Goal: Information Seeking & Learning: Learn about a topic

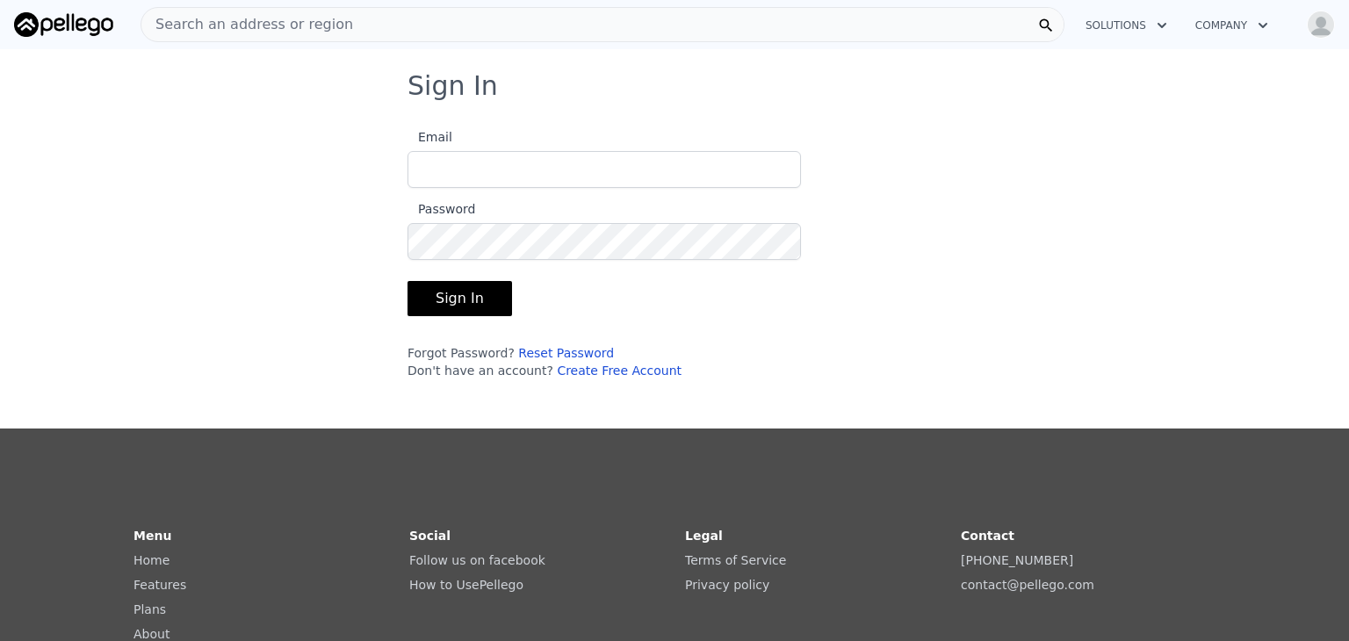
type input "[EMAIL_ADDRESS][DOMAIN_NAME]"
click at [459, 296] on button "Sign In" at bounding box center [460, 298] width 105 height 35
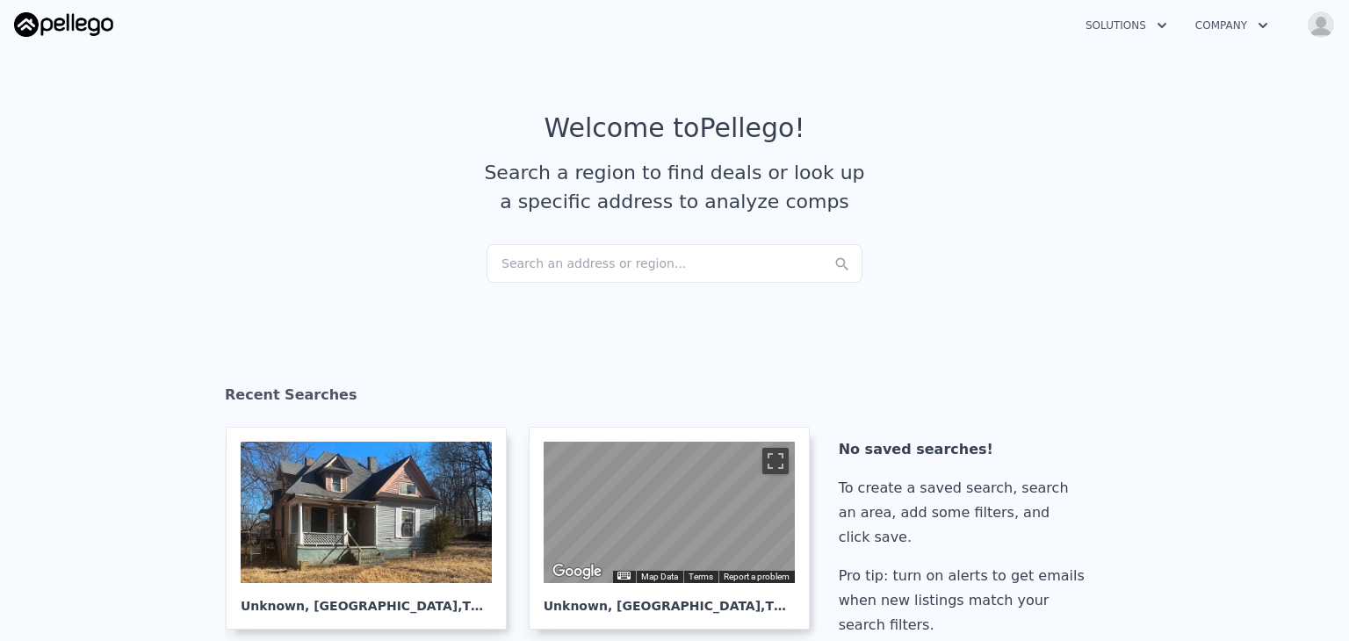
click at [618, 249] on div "Search an address or region..." at bounding box center [675, 263] width 376 height 39
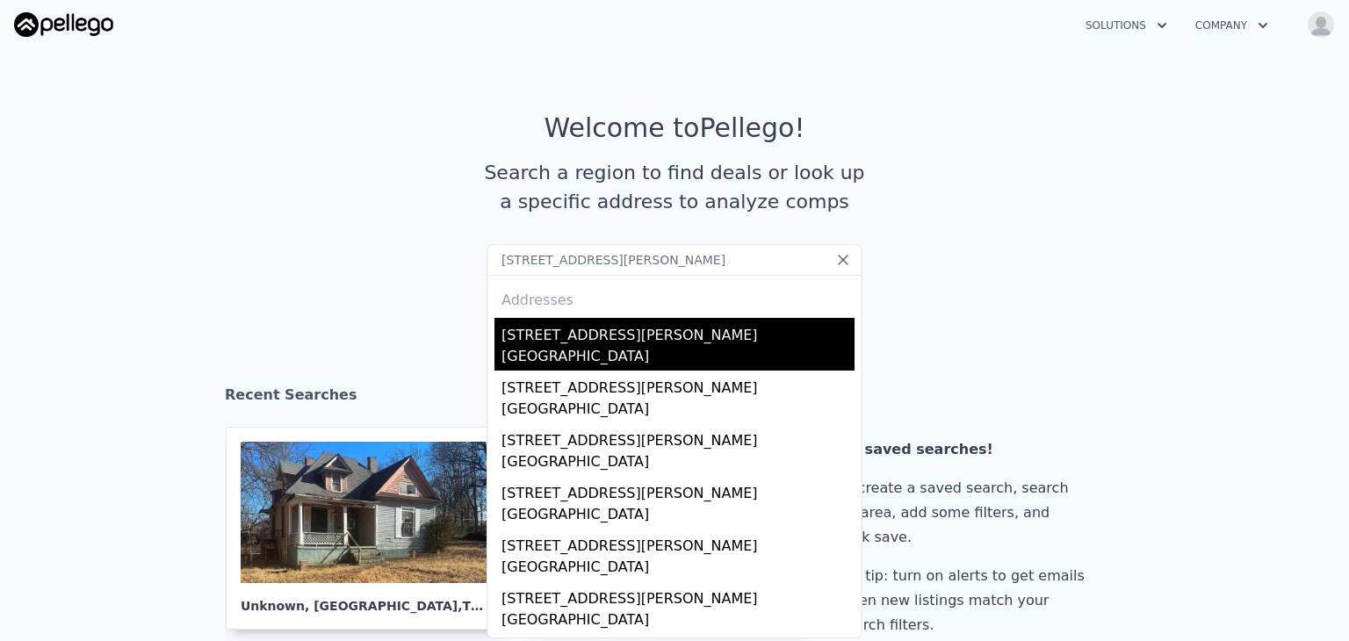
type input "3364 N Henderson Way, Clarksville, TN 37042"
click at [549, 344] on div "3364 N Henderson Way" at bounding box center [678, 332] width 353 height 28
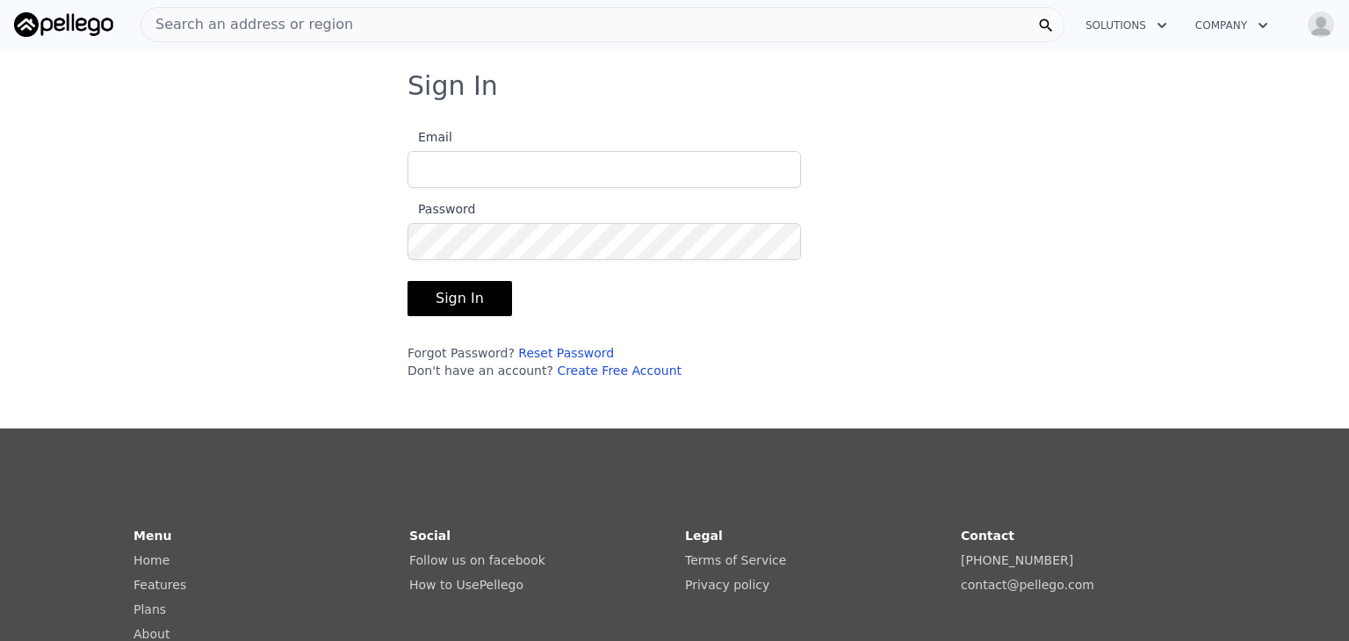
type input "[EMAIL_ADDRESS][DOMAIN_NAME]"
click at [471, 289] on button "Sign In" at bounding box center [460, 298] width 105 height 35
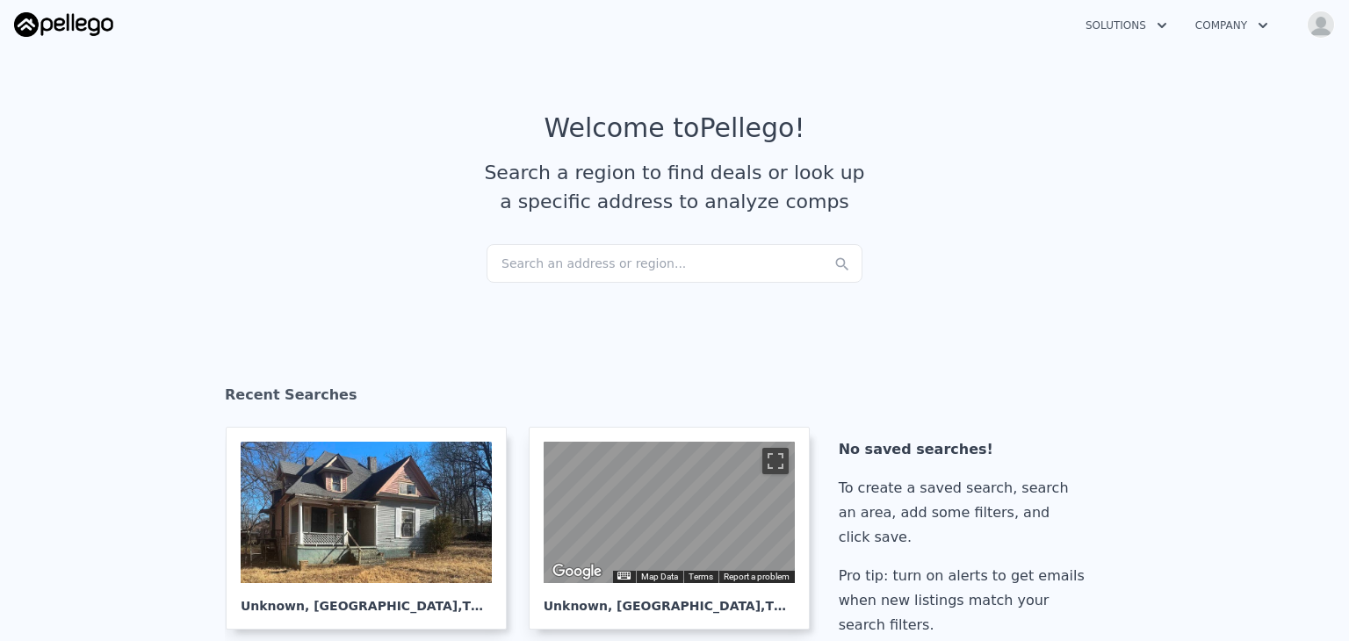
click at [573, 262] on div "Search an address or region..." at bounding box center [675, 263] width 376 height 39
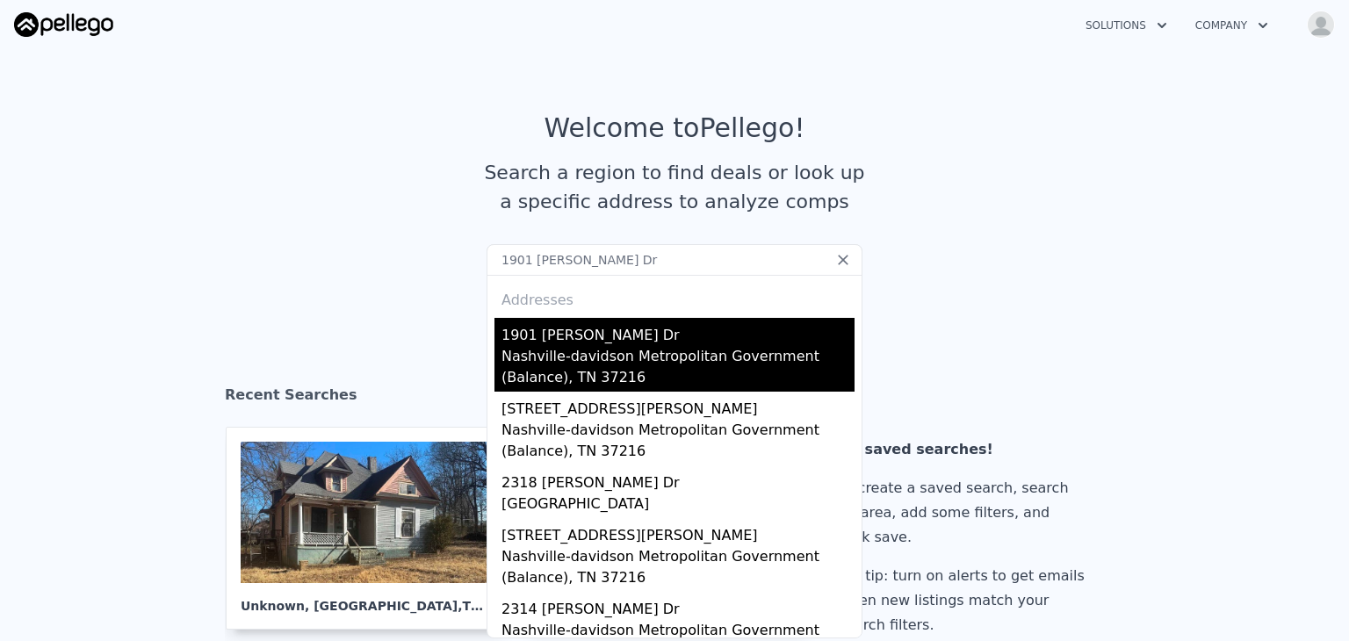
type input "1901 [PERSON_NAME] Dr"
click at [539, 333] on div "1901 [PERSON_NAME] Dr" at bounding box center [678, 332] width 353 height 28
